Goal: Task Accomplishment & Management: Manage account settings

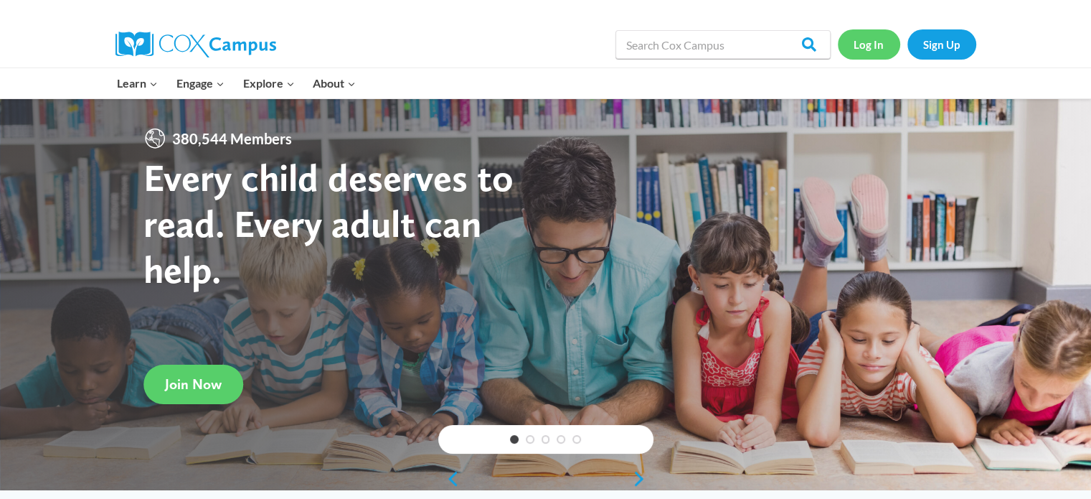
click at [872, 47] on link "Log In" at bounding box center [869, 43] width 62 height 29
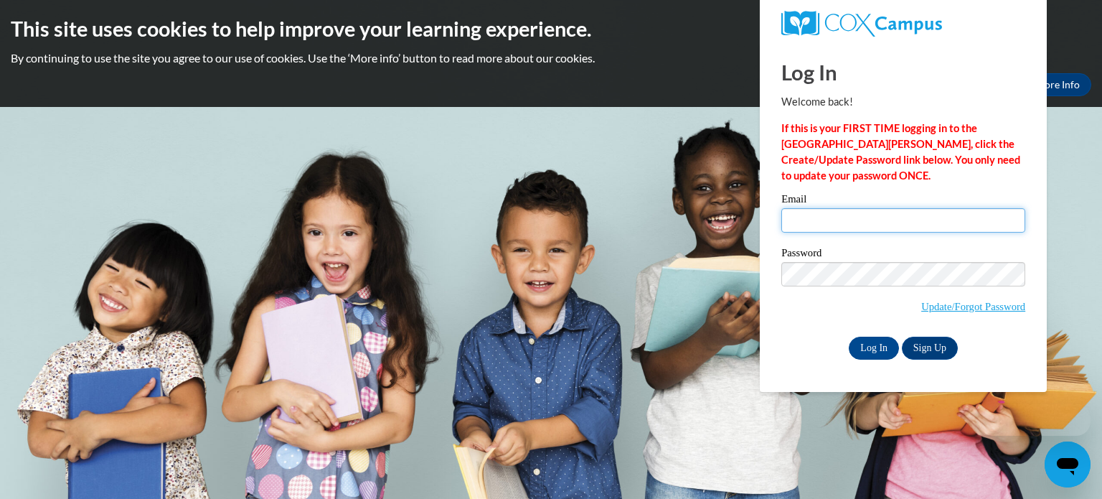
click at [801, 227] on input "Email" at bounding box center [903, 220] width 244 height 24
type input "[EMAIL_ADDRESS][DOMAIN_NAME]"
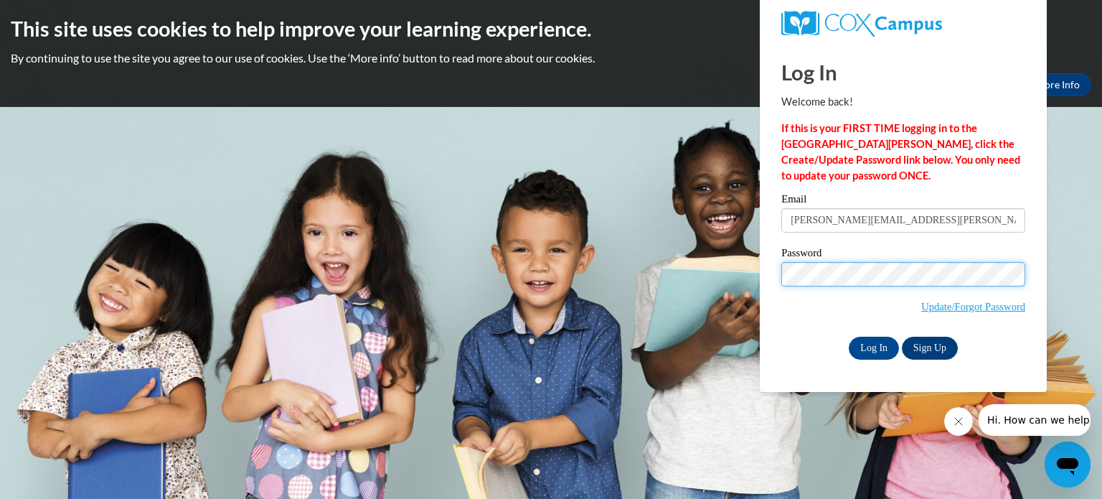
click at [849, 336] on input "Log In" at bounding box center [874, 347] width 50 height 23
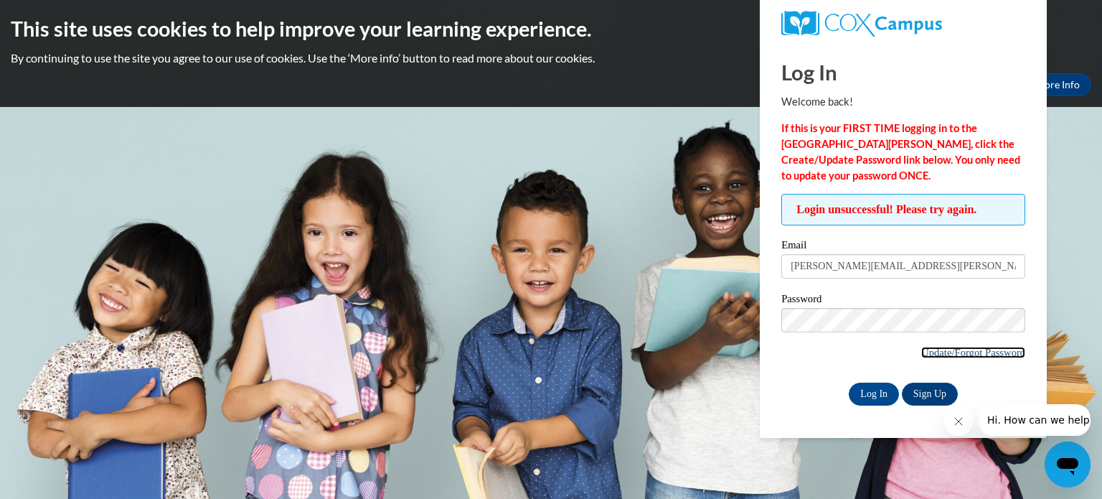
click at [930, 352] on link "Update/Forgot Password" at bounding box center [973, 352] width 104 height 11
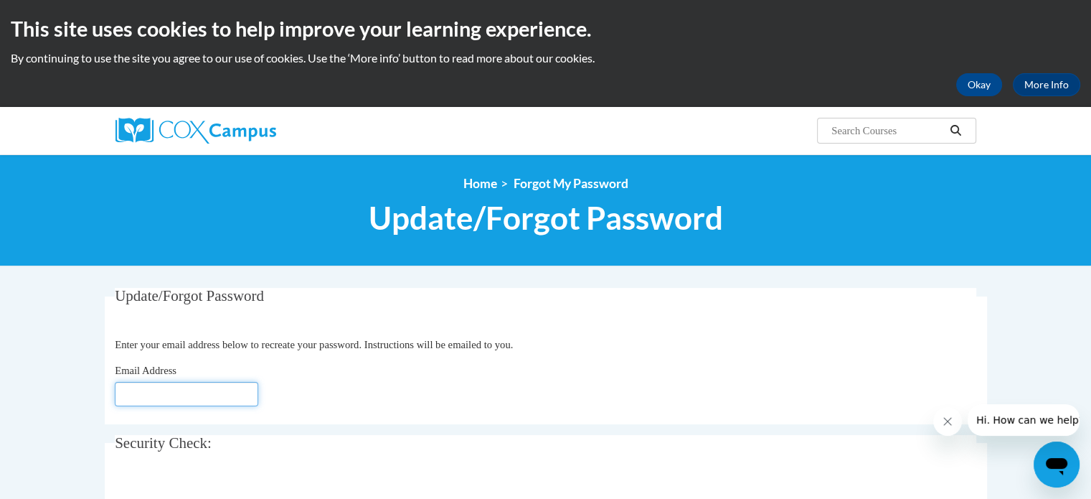
drag, startPoint x: 195, startPoint y: 395, endPoint x: 221, endPoint y: 361, distance: 42.5
click at [195, 393] on input "Email Address" at bounding box center [186, 394] width 143 height 24
type input "[PERSON_NAME][EMAIL_ADDRESS][PERSON_NAME][DOMAIN_NAME]"
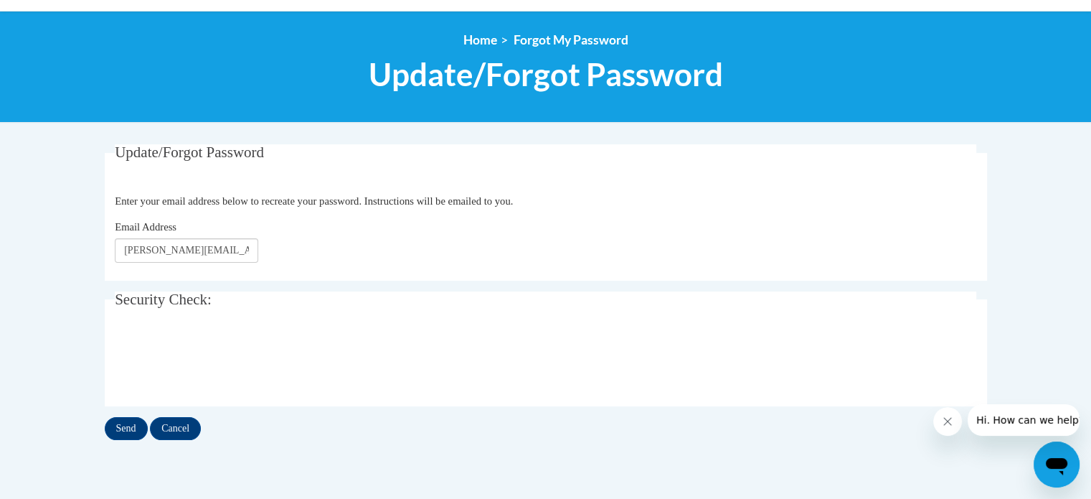
scroll to position [215, 0]
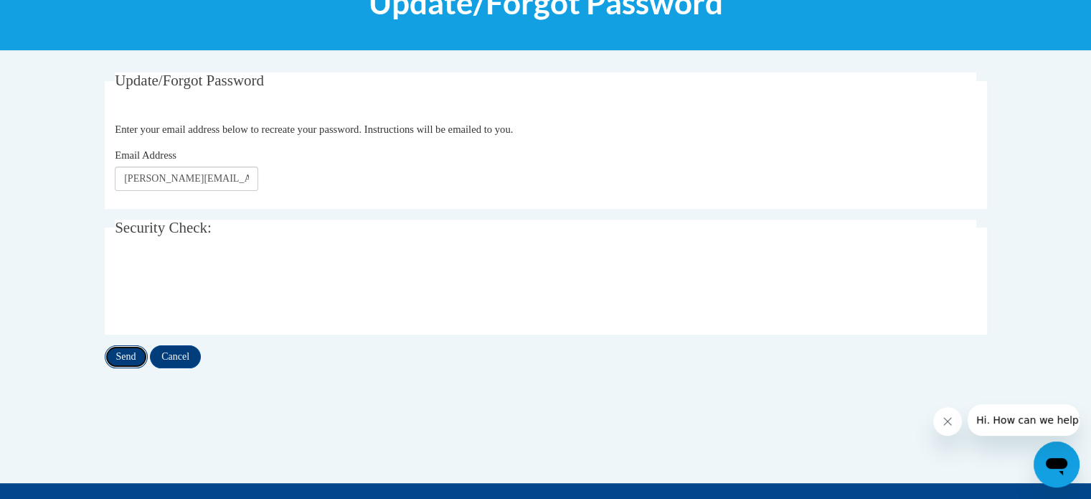
click at [129, 361] on input "Send" at bounding box center [126, 356] width 43 height 23
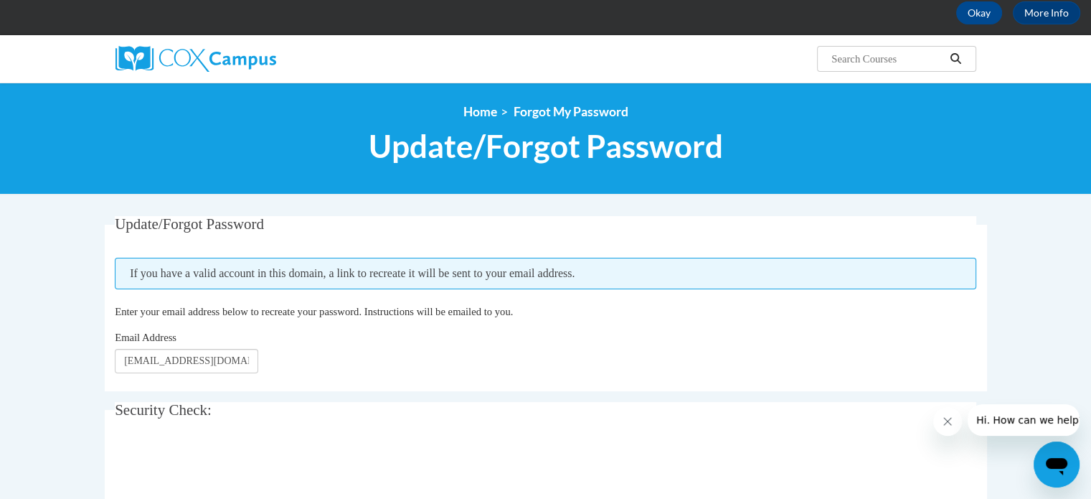
scroll to position [143, 0]
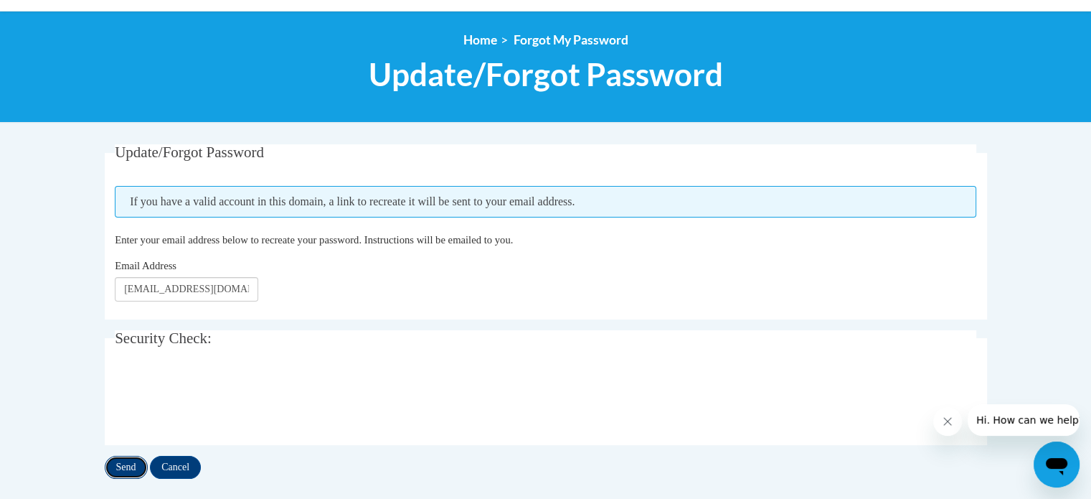
click at [123, 463] on input "Send" at bounding box center [126, 467] width 43 height 23
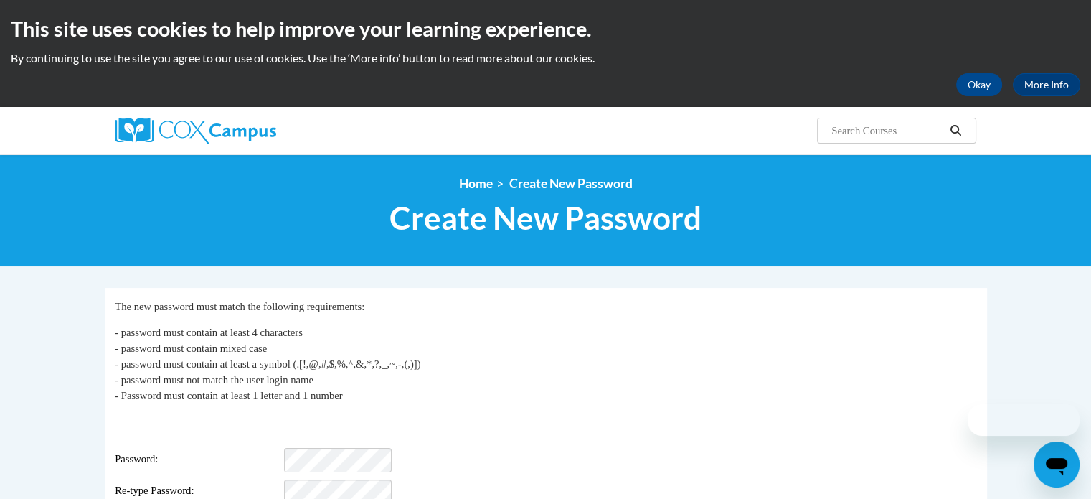
scroll to position [143, 0]
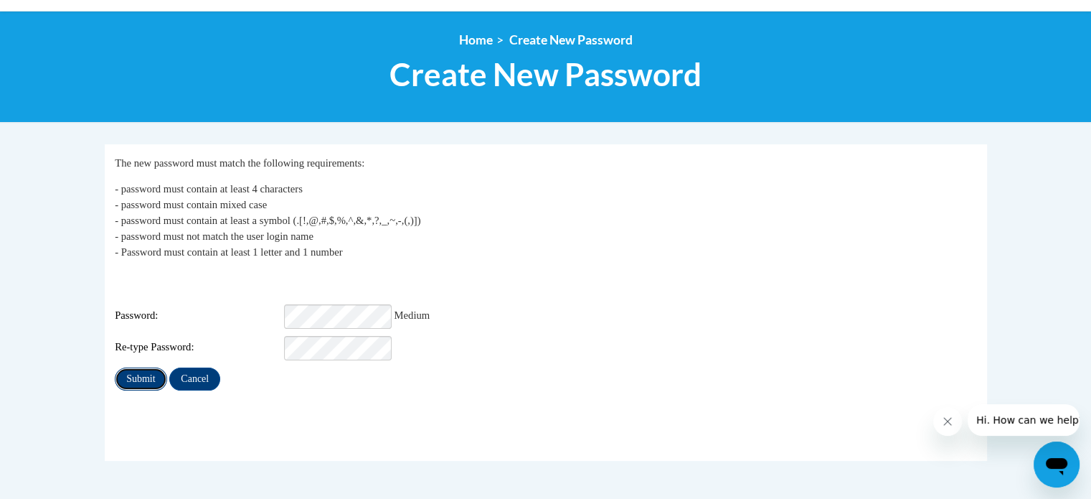
click at [146, 367] on input "Submit" at bounding box center [141, 378] width 52 height 23
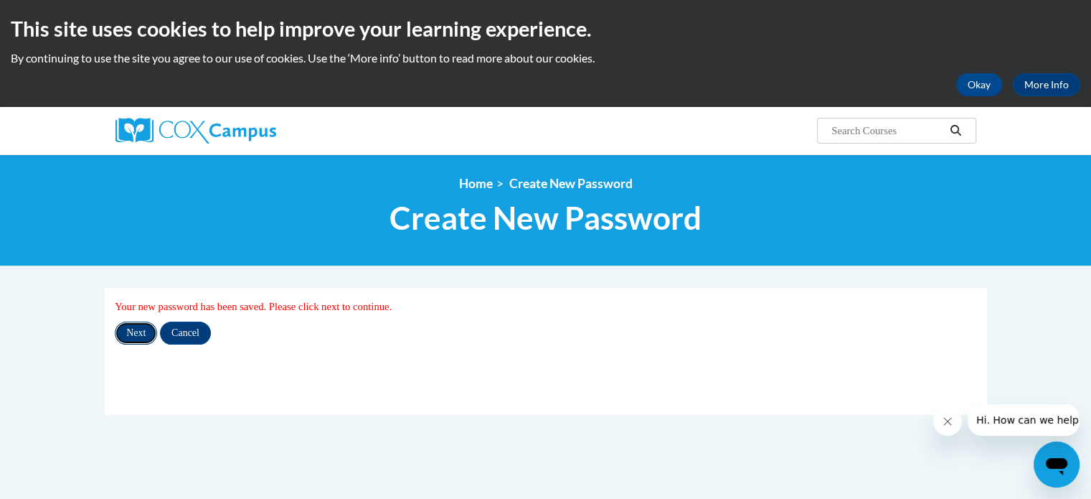
click at [137, 329] on input "Next" at bounding box center [136, 332] width 42 height 23
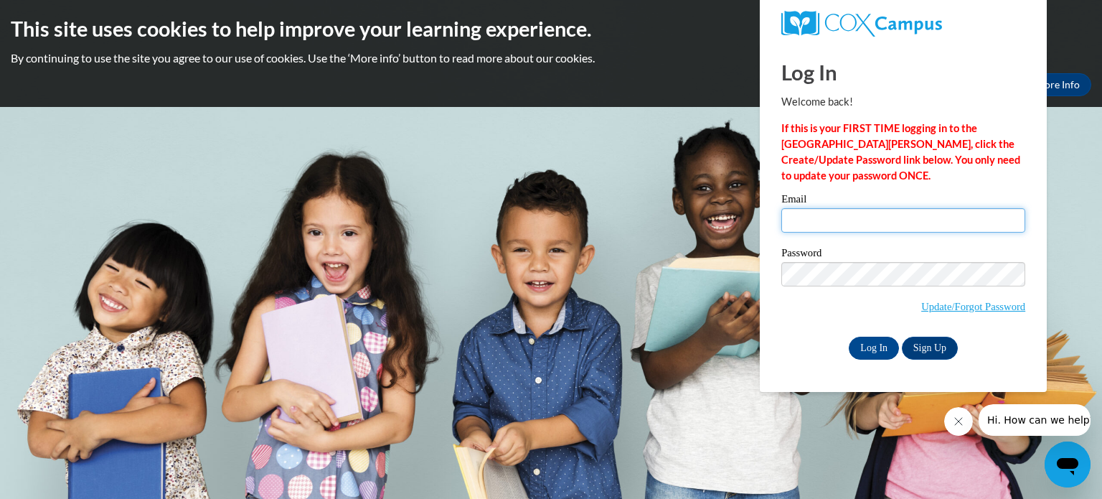
click at [848, 211] on input "Email" at bounding box center [903, 220] width 244 height 24
type input "lisa.beers@hcbe.net"
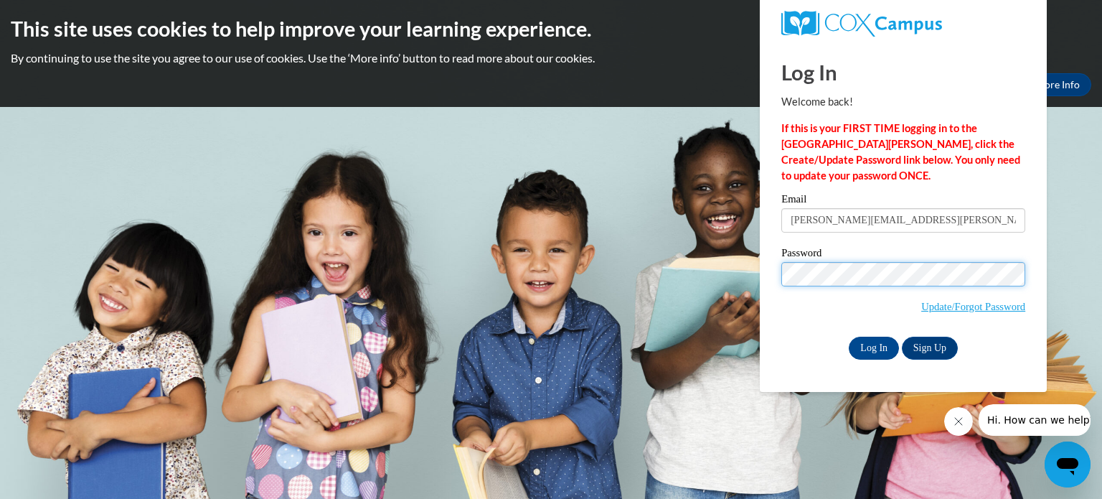
click at [849, 336] on input "Log In" at bounding box center [874, 347] width 50 height 23
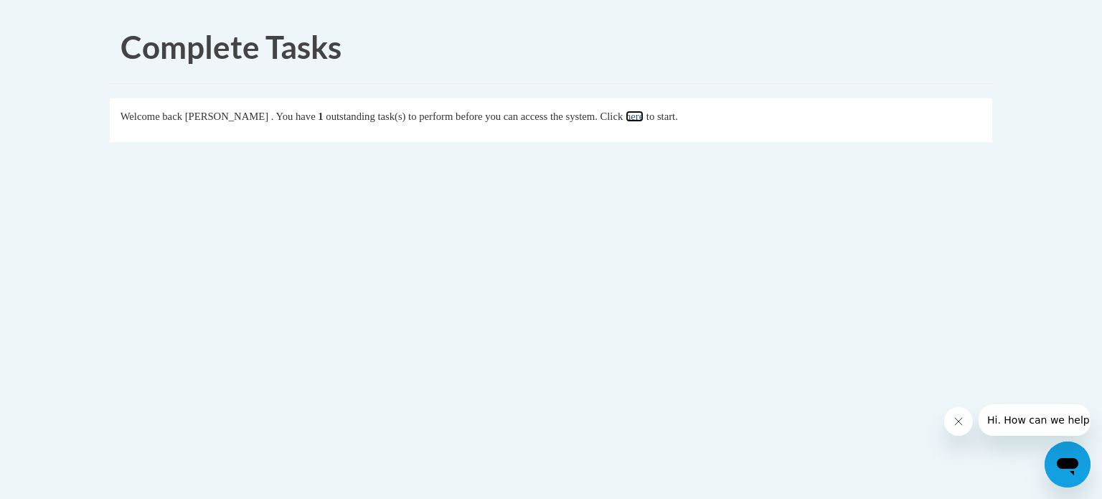
click at [644, 115] on link "here" at bounding box center [635, 115] width 18 height 11
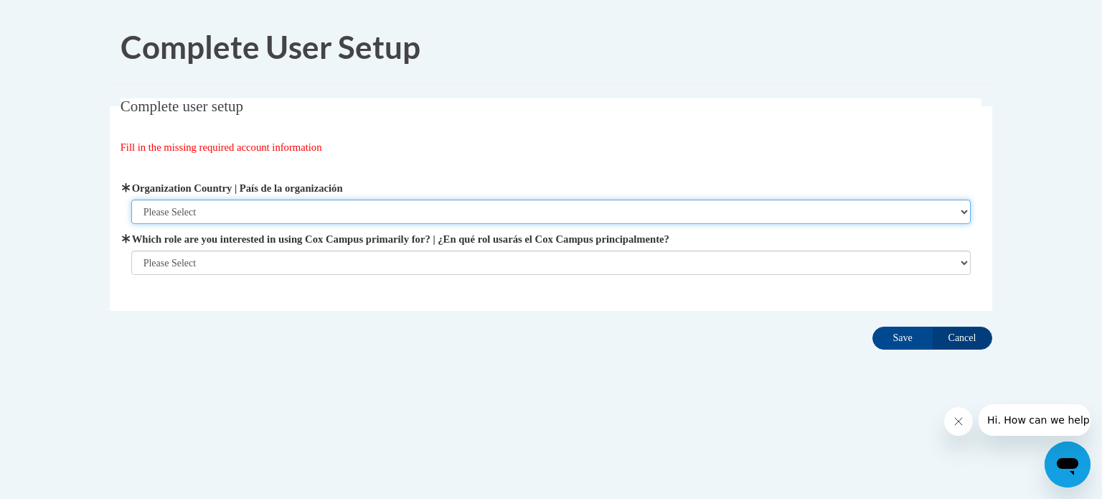
click at [270, 204] on select "Please Select United States | Estados Unidos Outside of the United States | Fue…" at bounding box center [551, 211] width 840 height 24
select select "ad49bcad-a171-4b2e-b99c-48b446064914"
click at [131, 199] on select "Please Select United States | Estados Unidos Outside of the United States | Fue…" at bounding box center [551, 211] width 840 height 24
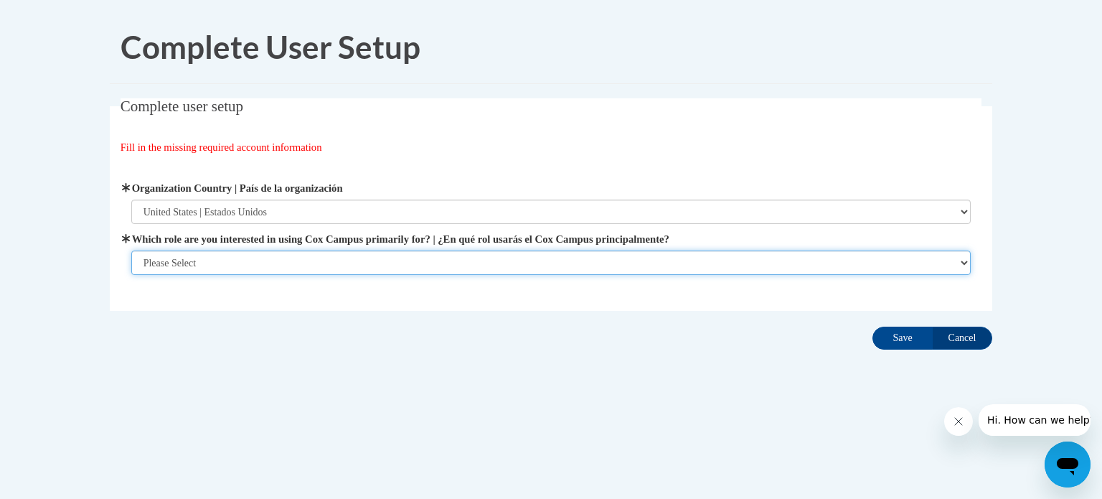
click at [263, 258] on select "Please Select College/University | Colegio/Universidad Community/Nonprofit Part…" at bounding box center [551, 262] width 840 height 24
select select "fbf2d438-af2f-41f8-98f1-81c410e29de3"
click at [131, 275] on select "Please Select College/University | Colegio/Universidad Community/Nonprofit Part…" at bounding box center [551, 262] width 840 height 24
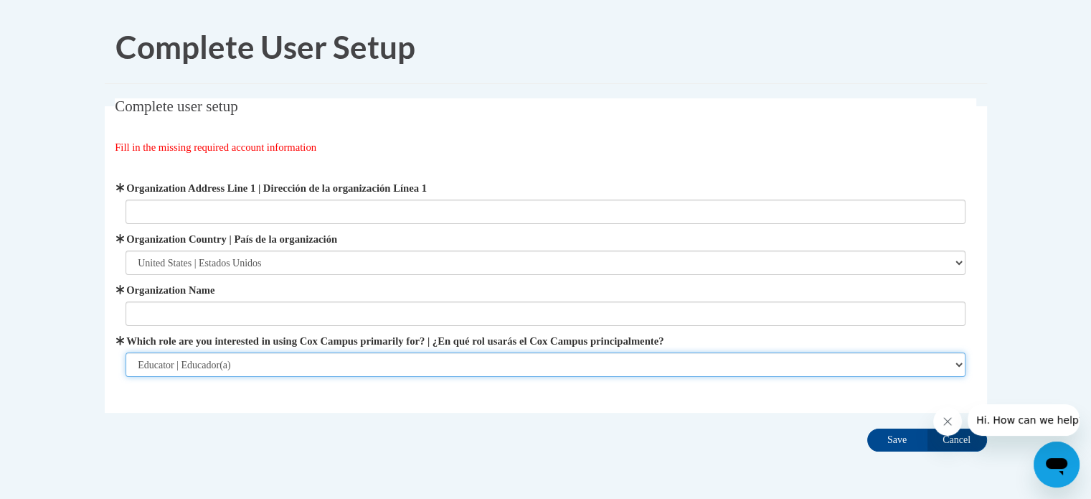
click at [273, 363] on select "Please Select College/University | Colegio/Universidad Community/Nonprofit Part…" at bounding box center [546, 364] width 840 height 24
click at [126, 352] on select "Please Select College/University | Colegio/Universidad Community/Nonprofit Part…" at bounding box center [546, 364] width 840 height 24
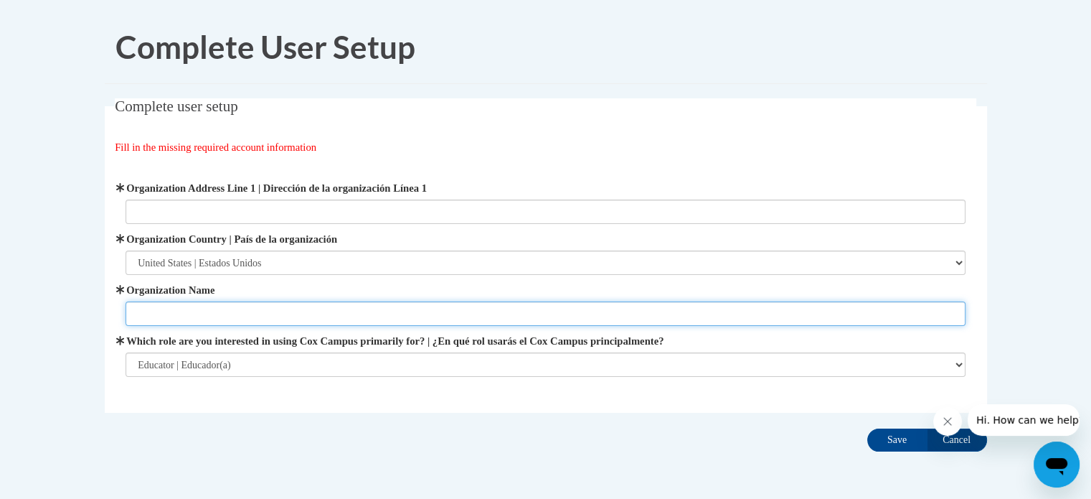
click at [237, 309] on input "Organization Name" at bounding box center [546, 313] width 840 height 24
type input "R"
type input "HCBE"
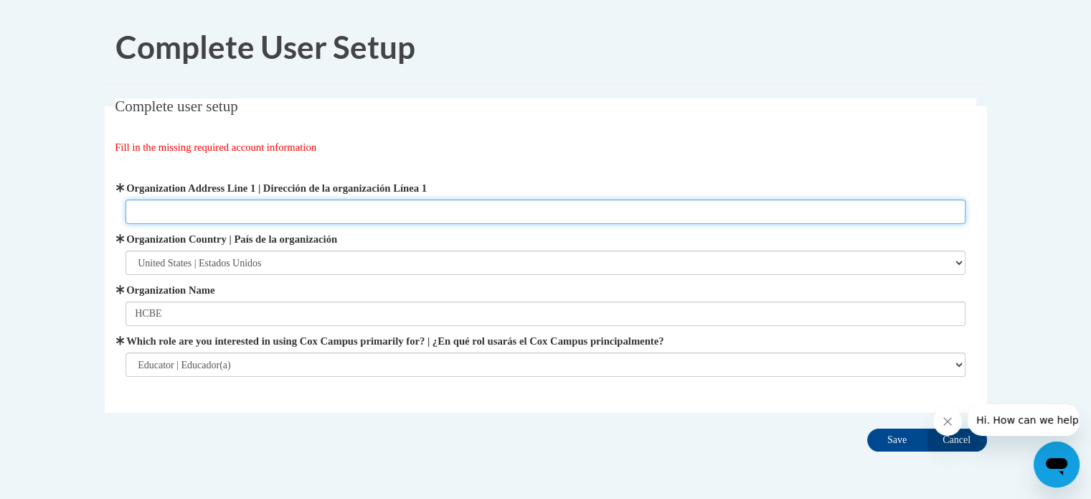
click at [254, 209] on input "Organization Address Line 1 | Dirección de la organización Línea 1" at bounding box center [546, 211] width 840 height 24
type input "Perry GA"
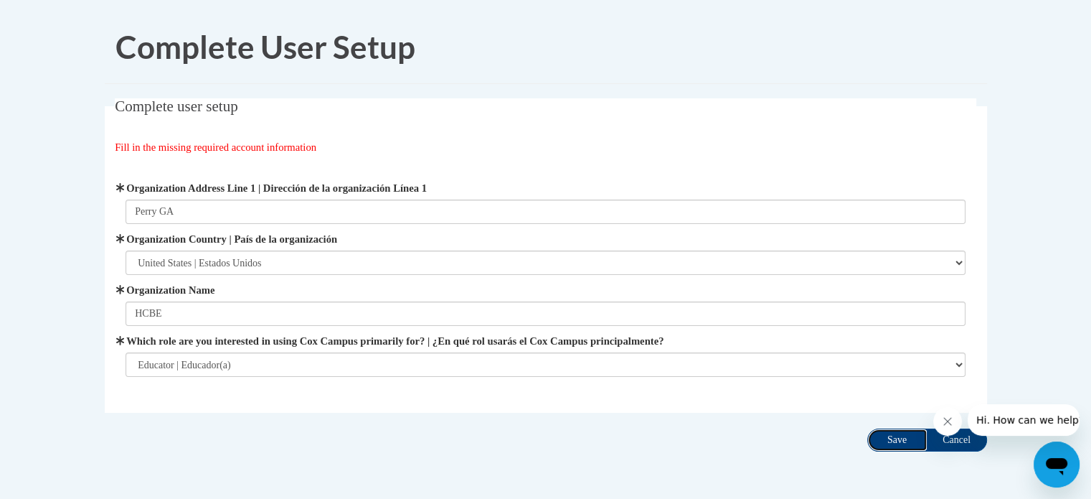
click at [907, 435] on input "Save" at bounding box center [897, 439] width 60 height 23
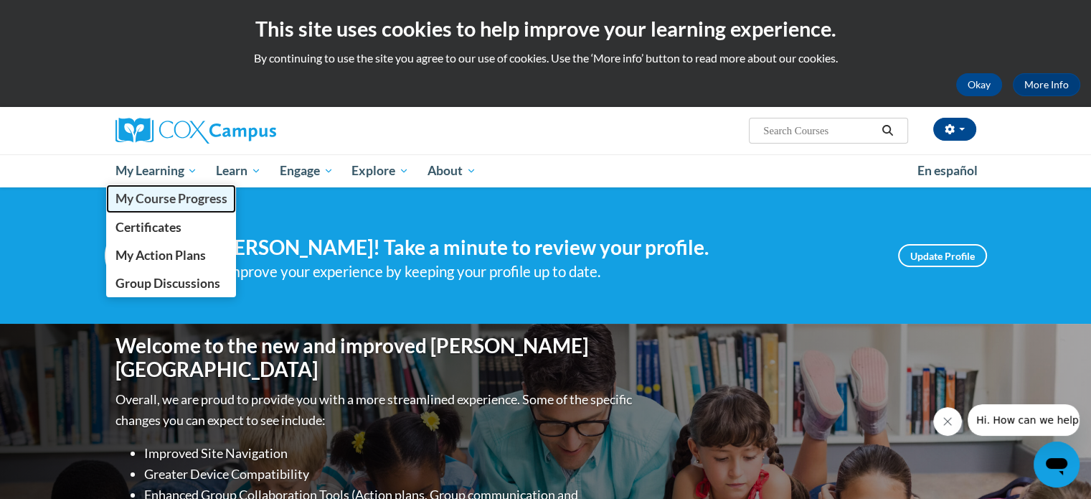
click at [143, 197] on span "My Course Progress" at bounding box center [171, 198] width 112 height 15
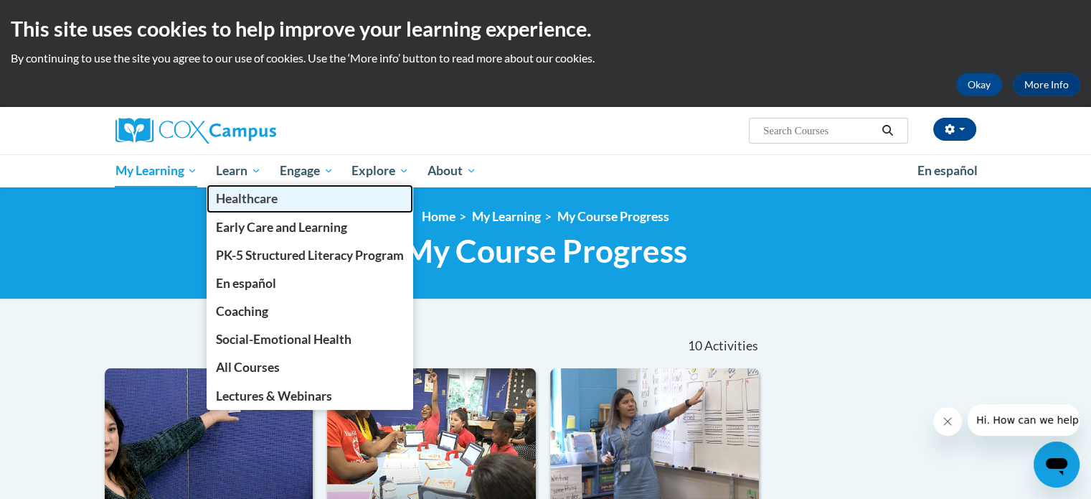
click at [241, 195] on span "Healthcare" at bounding box center [247, 198] width 62 height 15
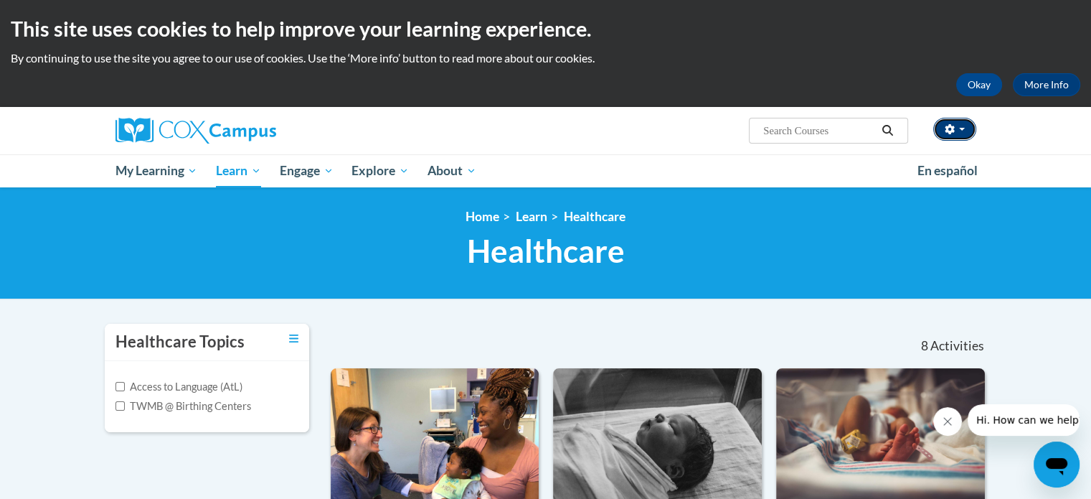
click at [961, 126] on button "button" at bounding box center [954, 129] width 43 height 23
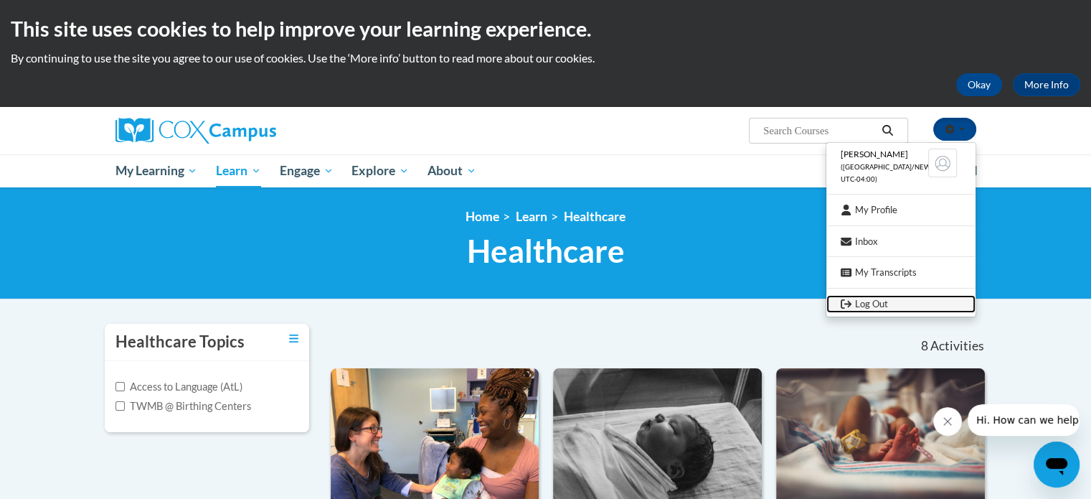
click at [876, 295] on link "Log Out" at bounding box center [900, 304] width 149 height 18
